Goal: Navigation & Orientation: Find specific page/section

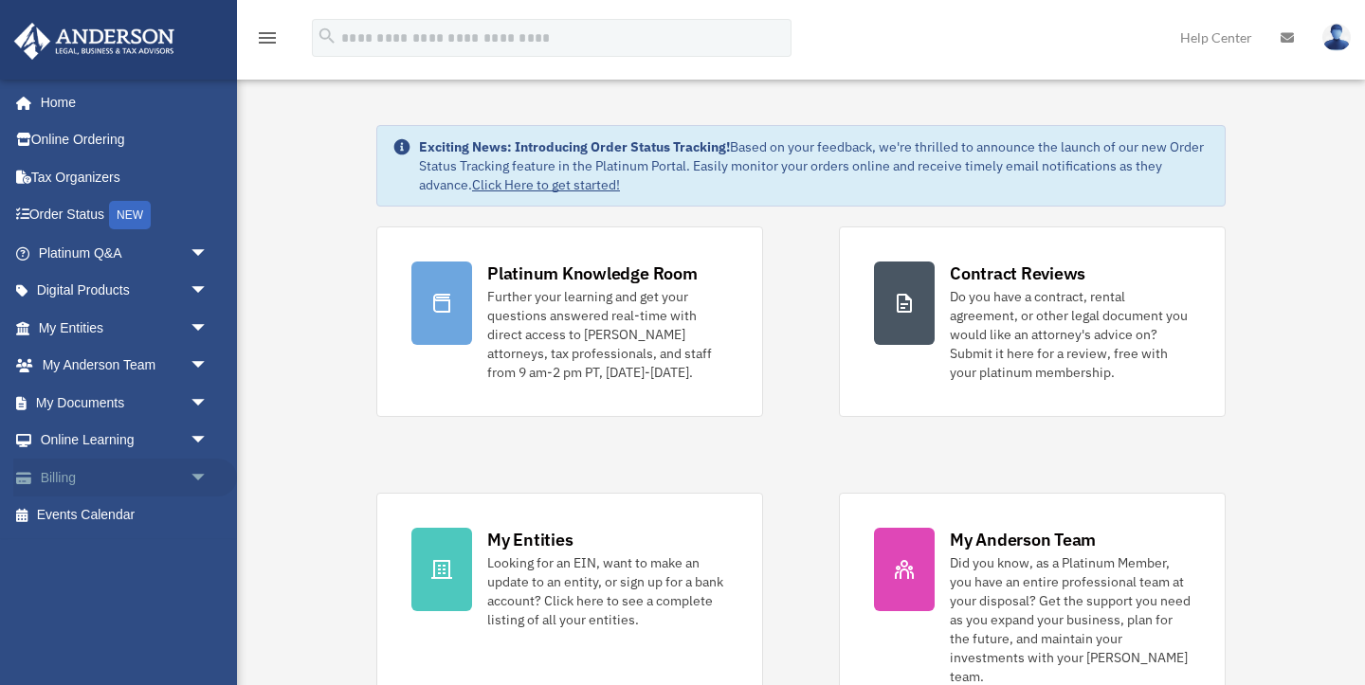
click at [66, 481] on link "Billing arrow_drop_down" at bounding box center [125, 478] width 224 height 38
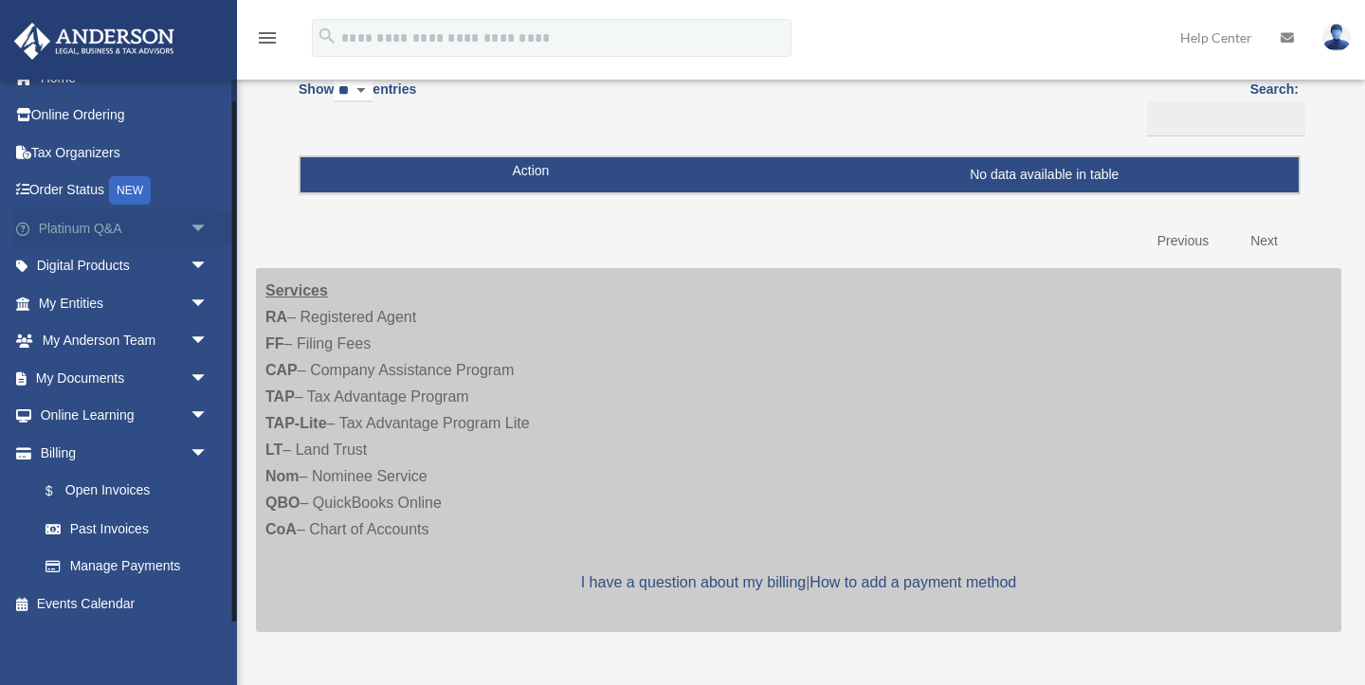
scroll to position [23, 0]
click at [80, 377] on link "My Documents arrow_drop_down" at bounding box center [125, 380] width 224 height 38
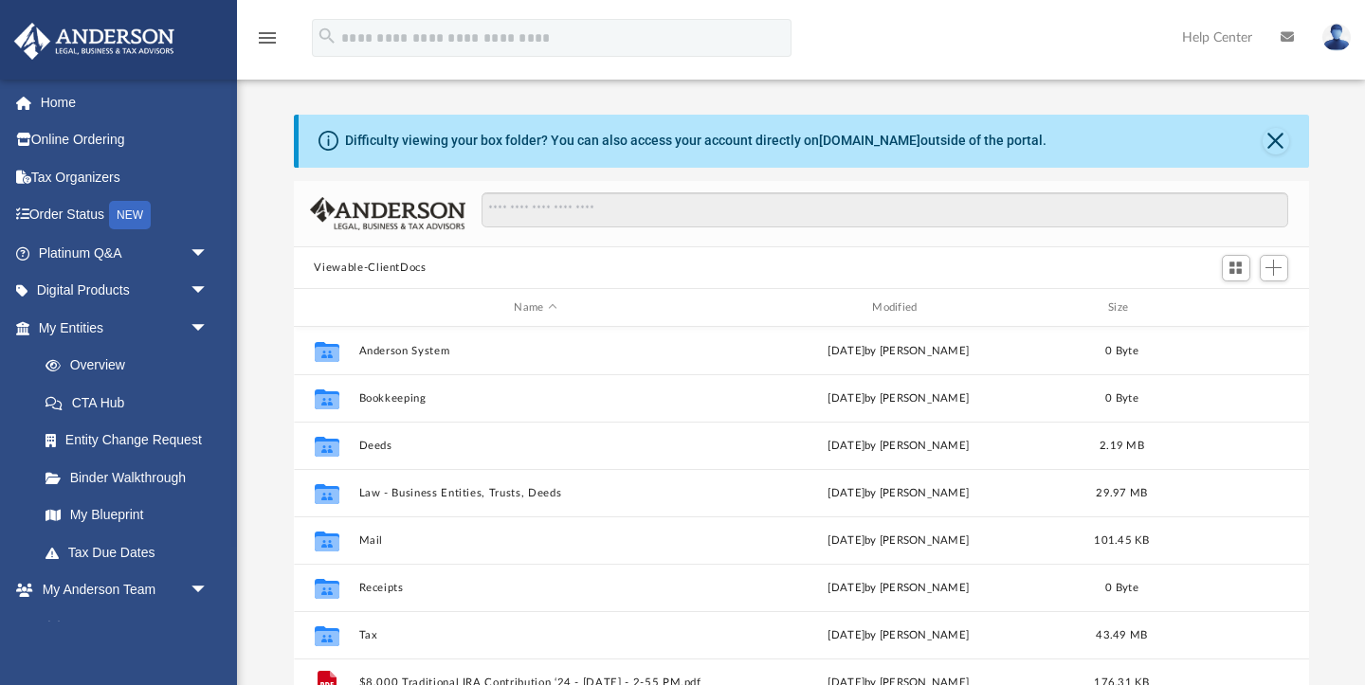
scroll to position [431, 1015]
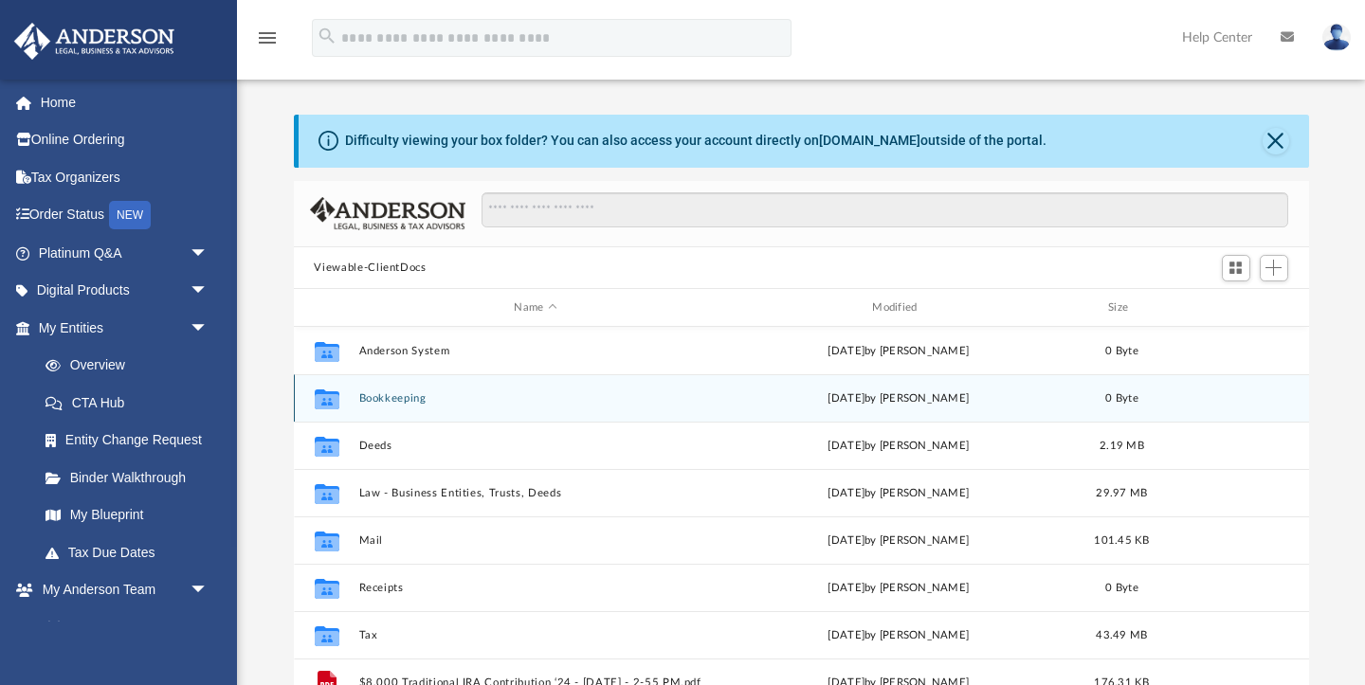
click at [405, 399] on button "Bookkeeping" at bounding box center [535, 398] width 354 height 12
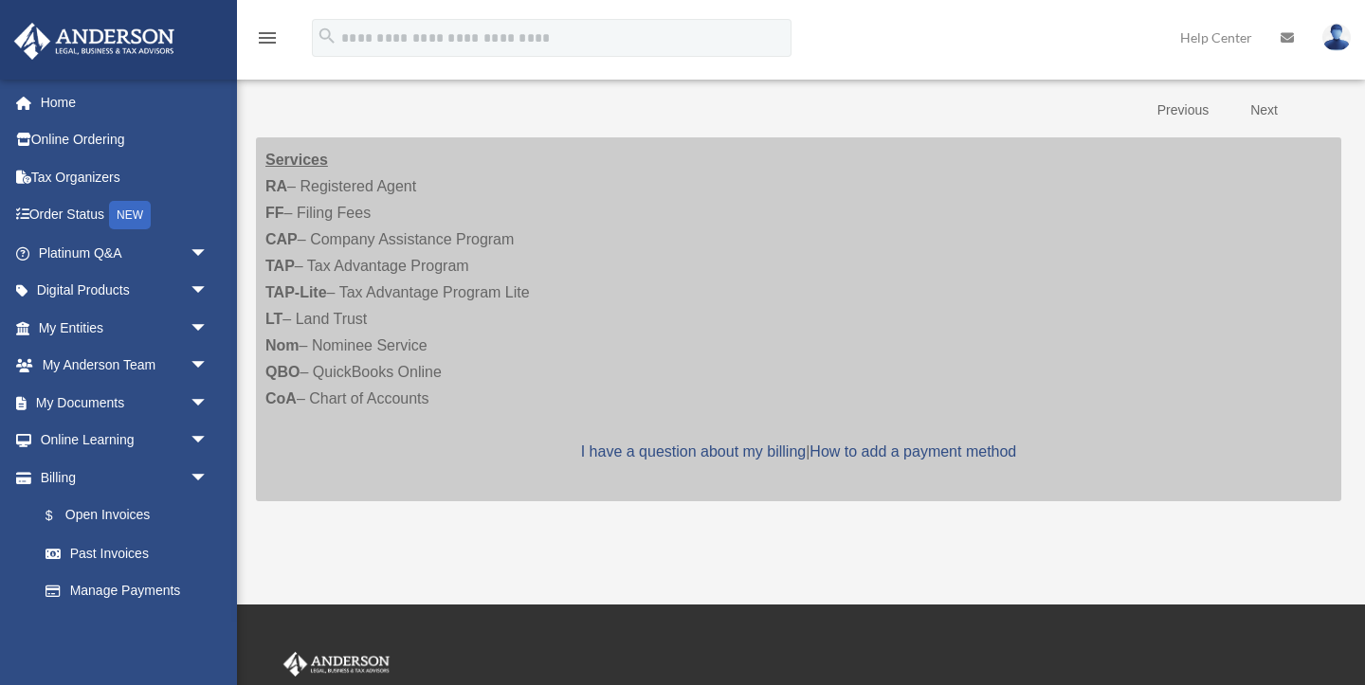
scroll to position [306, 0]
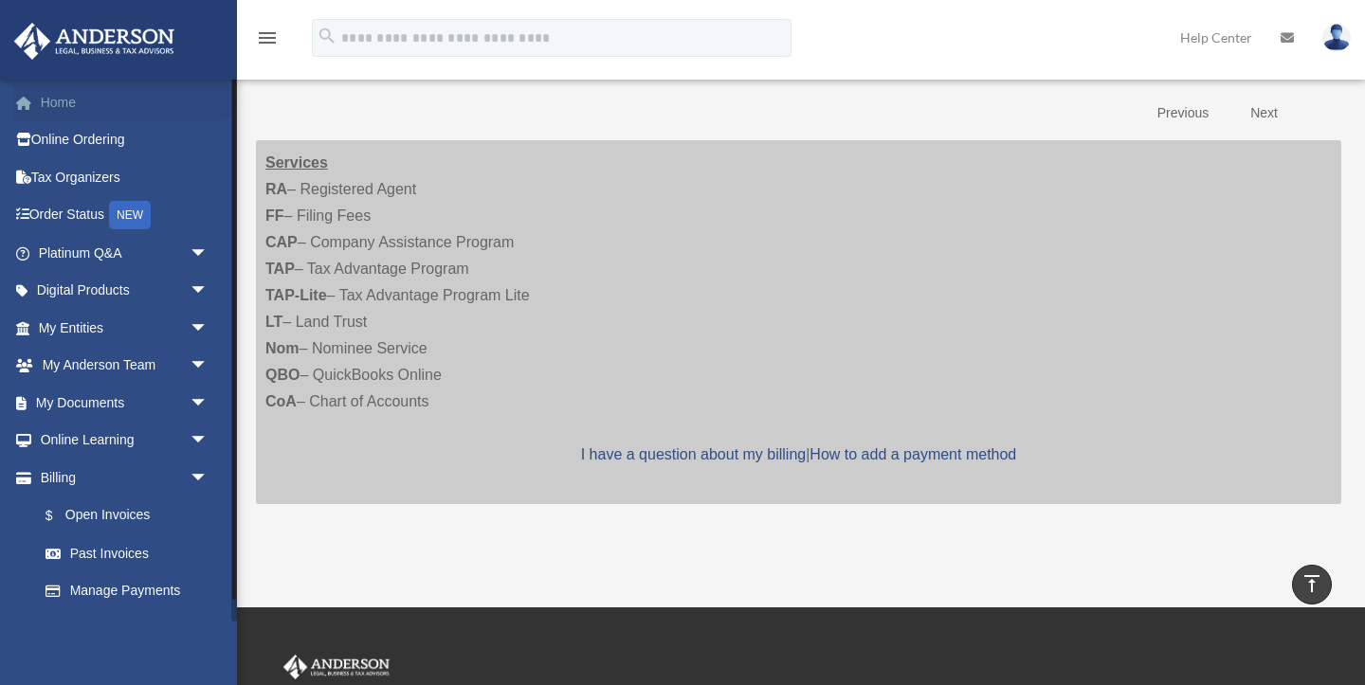
click at [69, 110] on link "Home" at bounding box center [125, 102] width 224 height 38
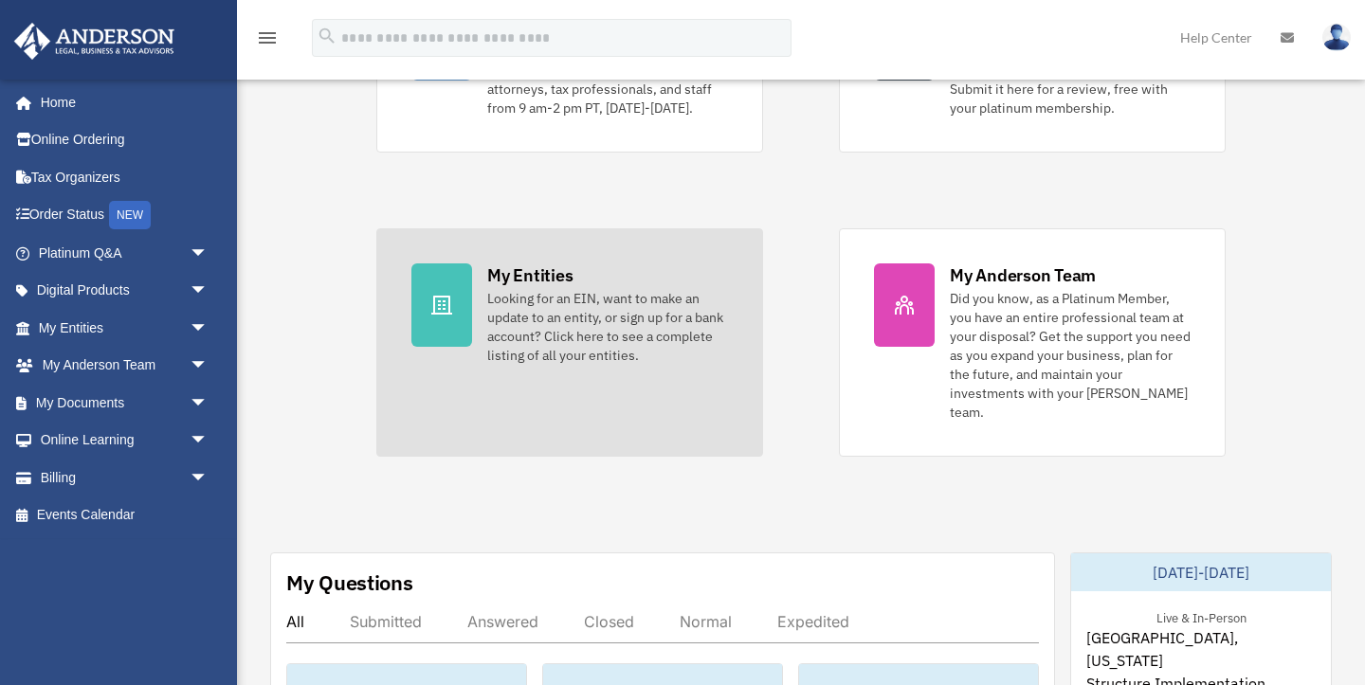
scroll to position [261, 0]
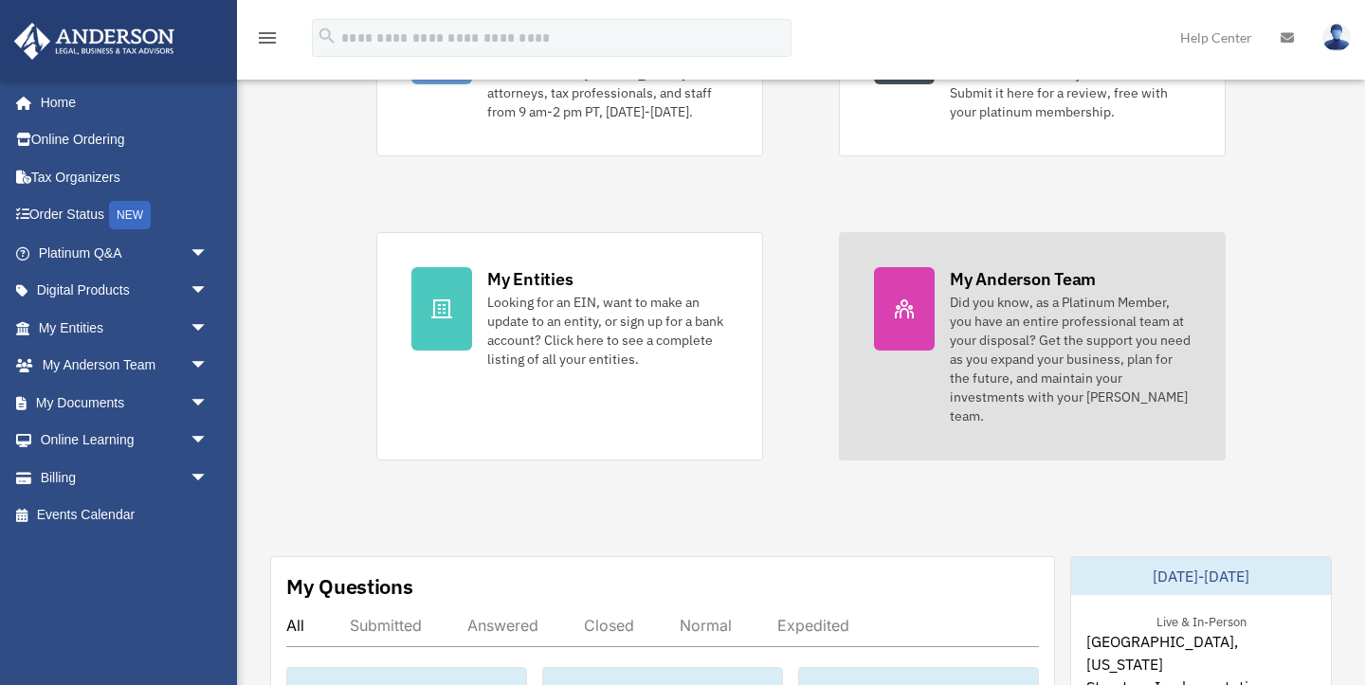
click at [967, 322] on div "Did you know, as a Platinum Member, you have an entire professional team at you…" at bounding box center [1070, 359] width 241 height 133
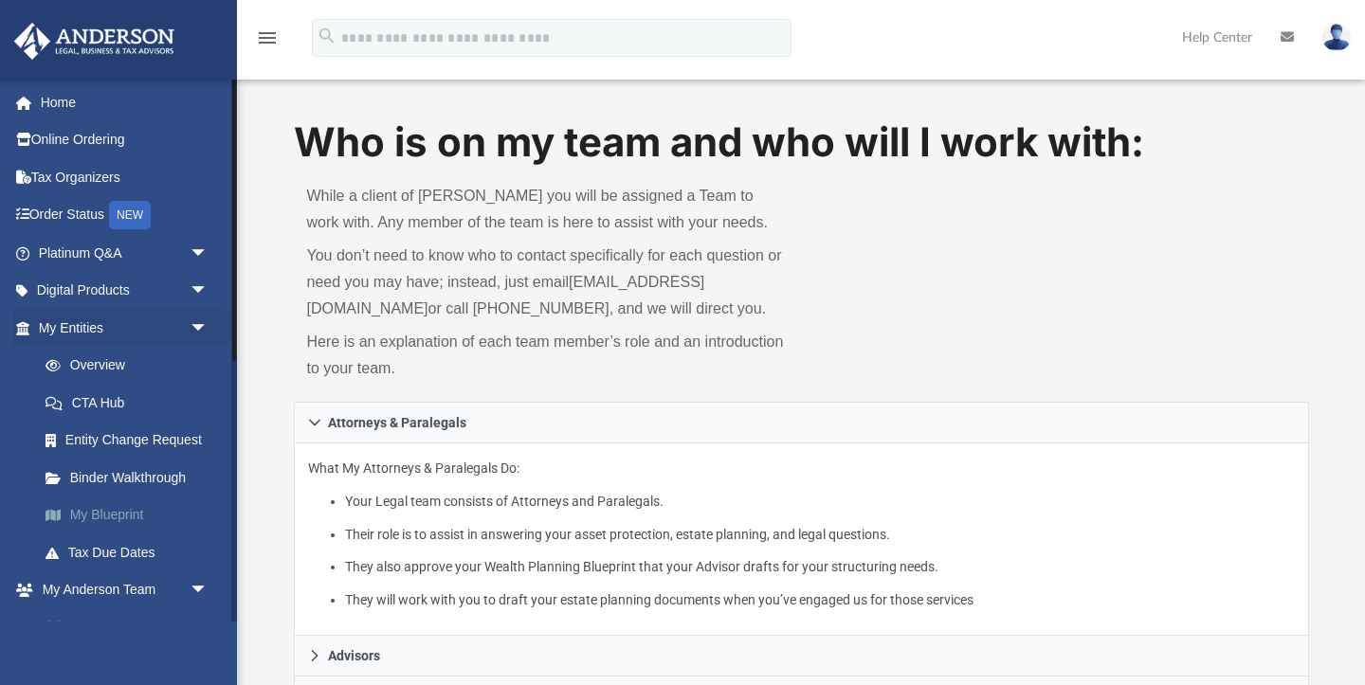
click at [112, 503] on link "My Blueprint" at bounding box center [132, 516] width 210 height 38
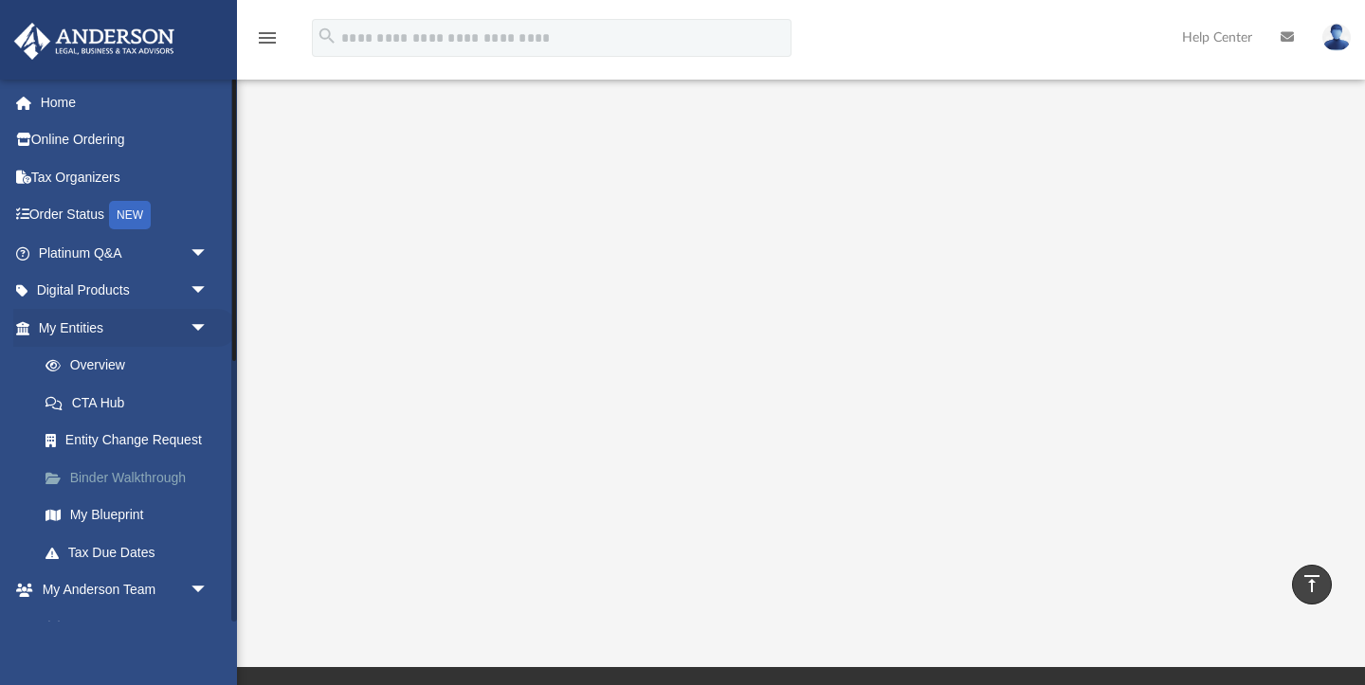
scroll to position [250, 0]
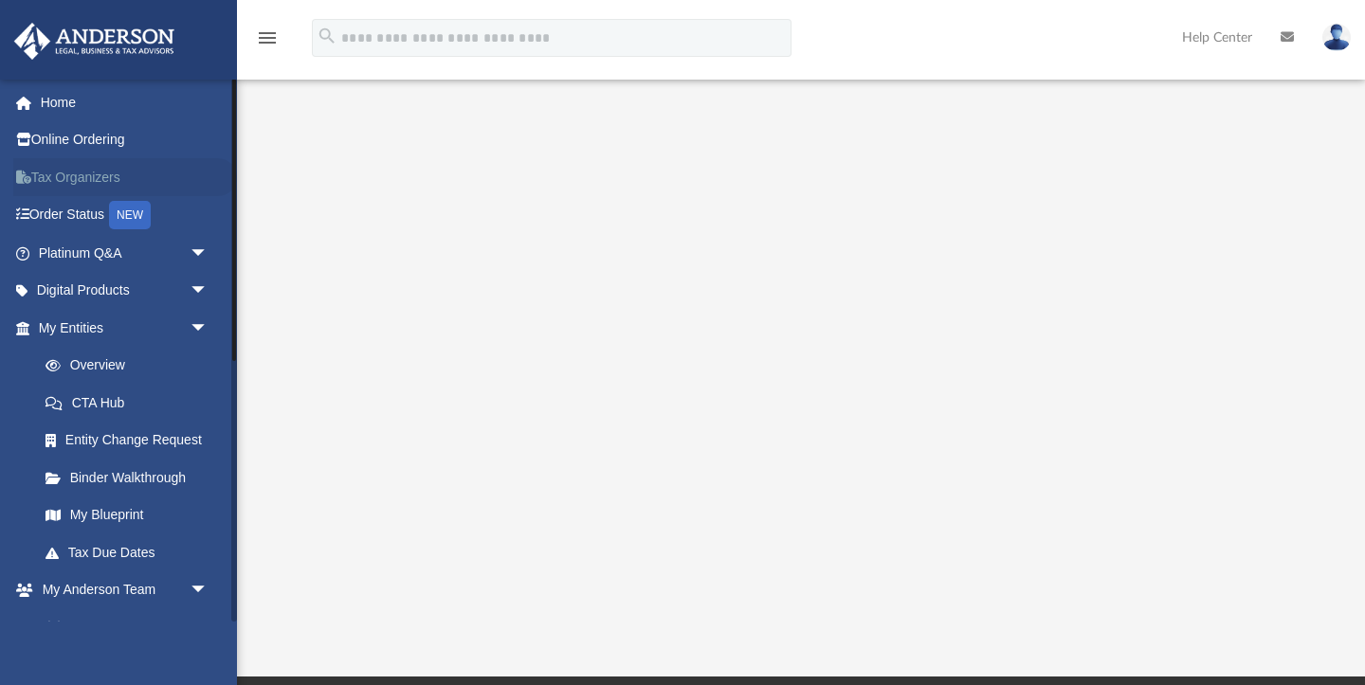
click at [93, 186] on link "Tax Organizers" at bounding box center [125, 177] width 224 height 38
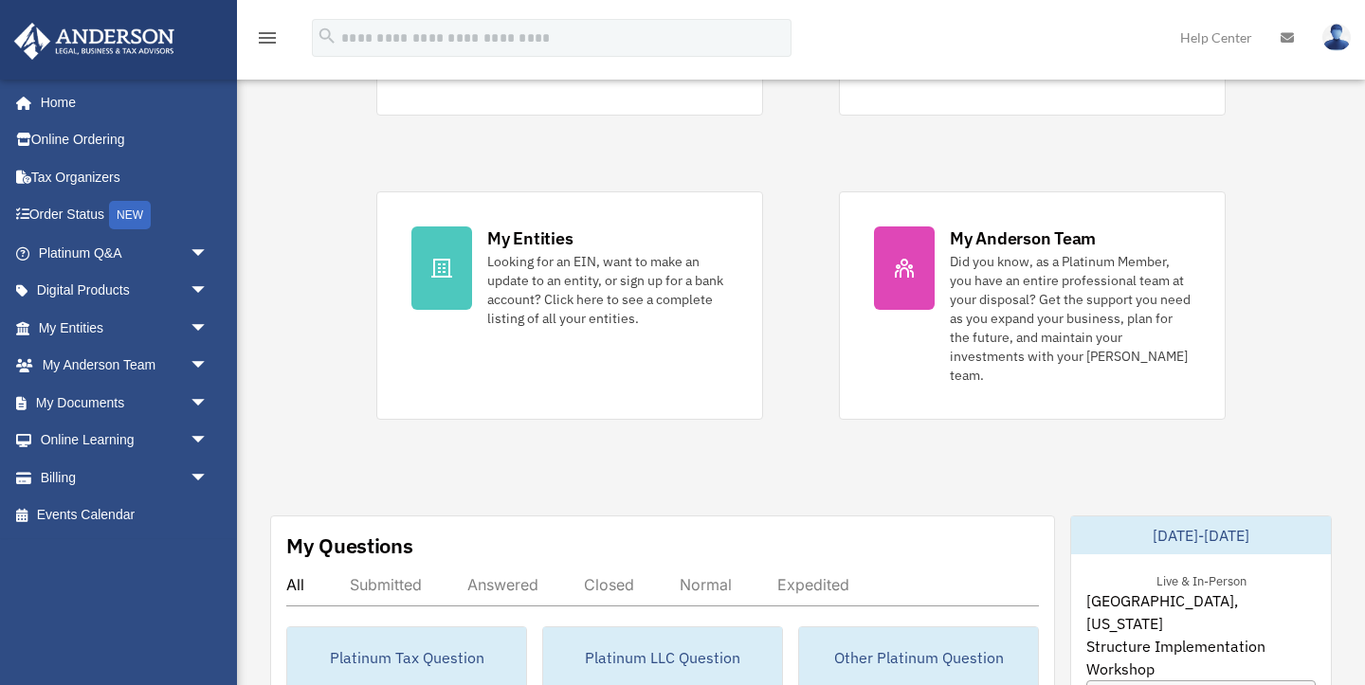
scroll to position [303, 0]
click at [62, 513] on link "Events Calendar" at bounding box center [125, 516] width 224 height 38
